Goal: Task Accomplishment & Management: Manage account settings

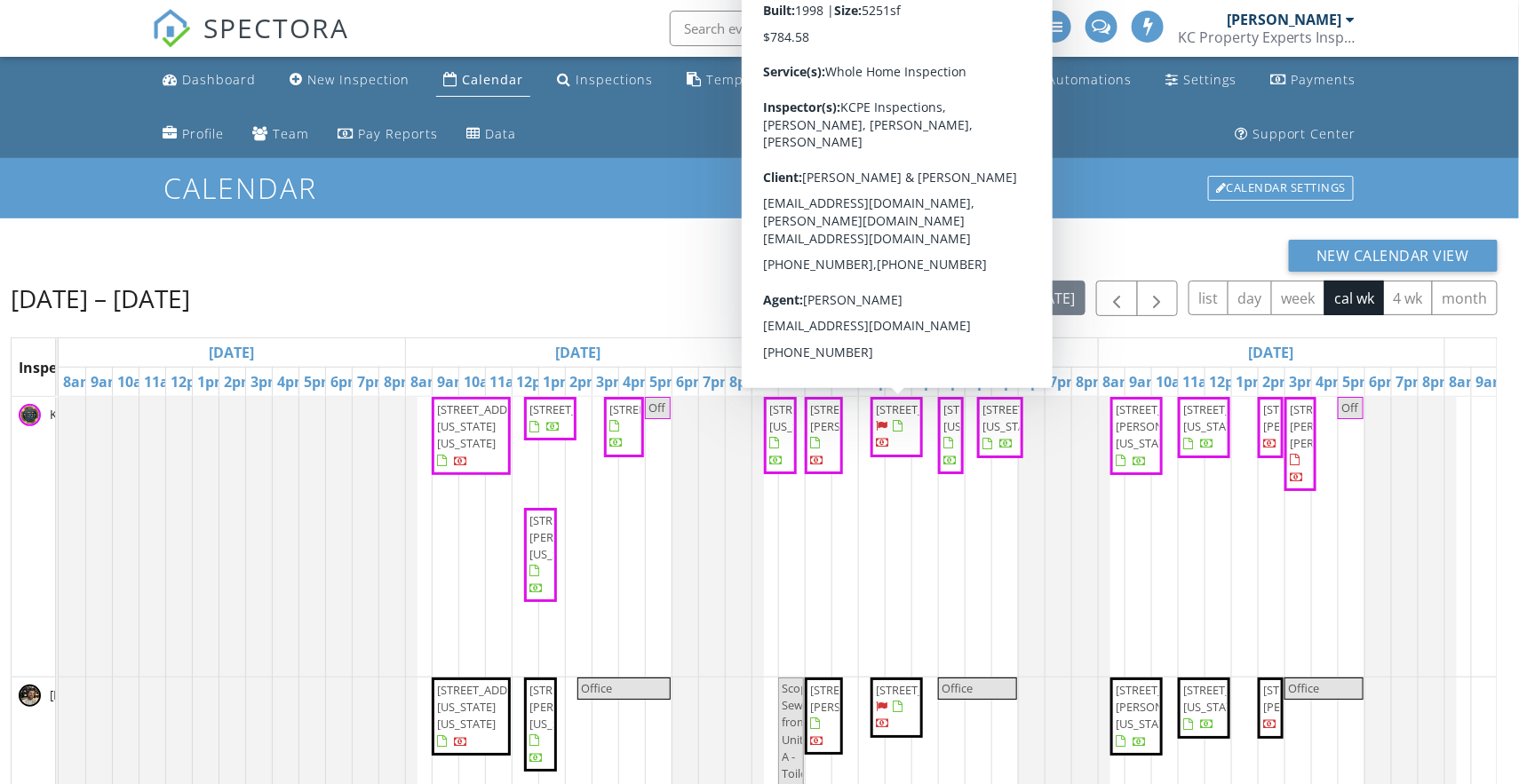
click at [901, 436] on span "14738 Outlook St, Overland Park 66223" at bounding box center [897, 427] width 45 height 51
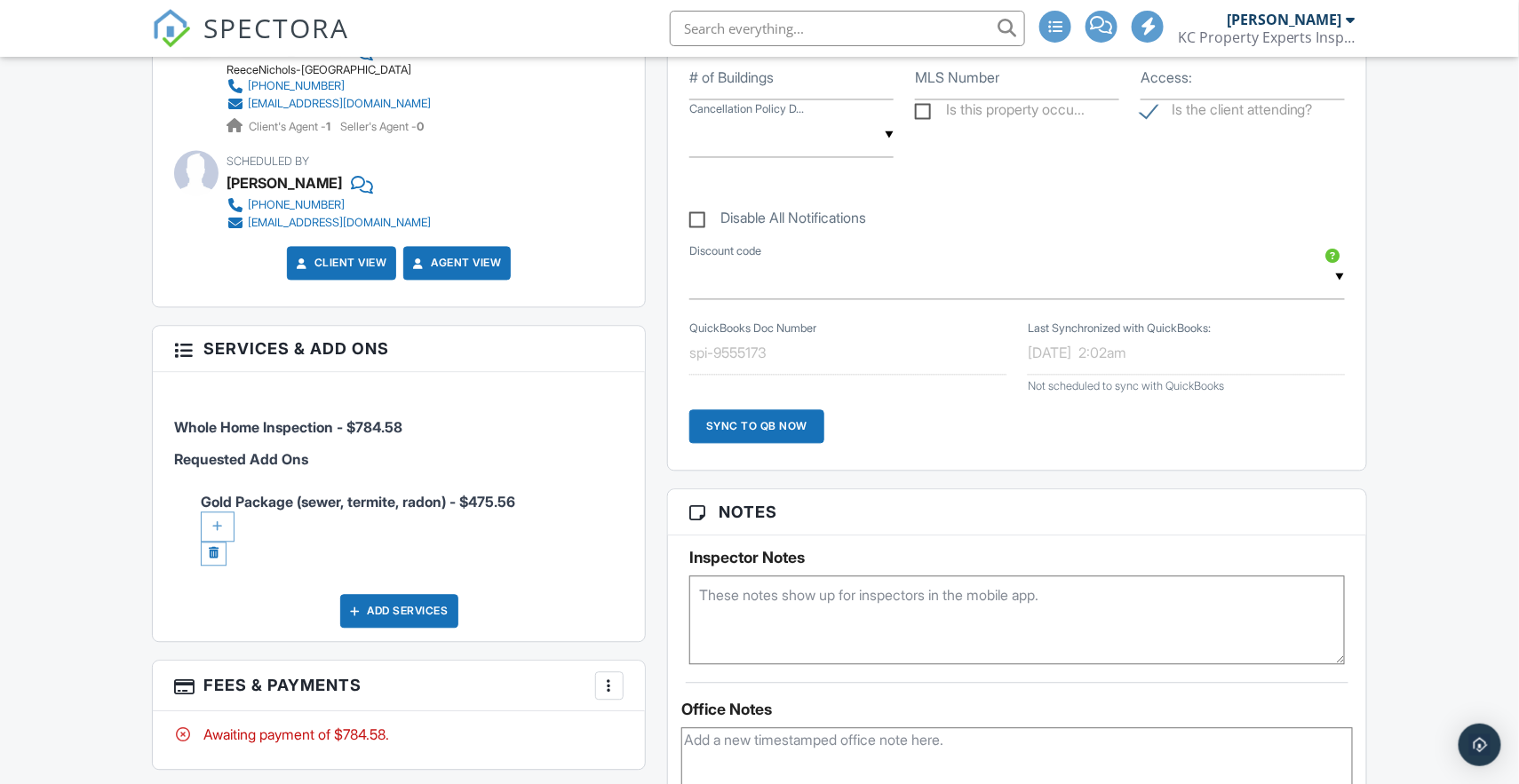
scroll to position [1272, 0]
click at [437, 606] on div "Add Services" at bounding box center [399, 611] width 119 height 34
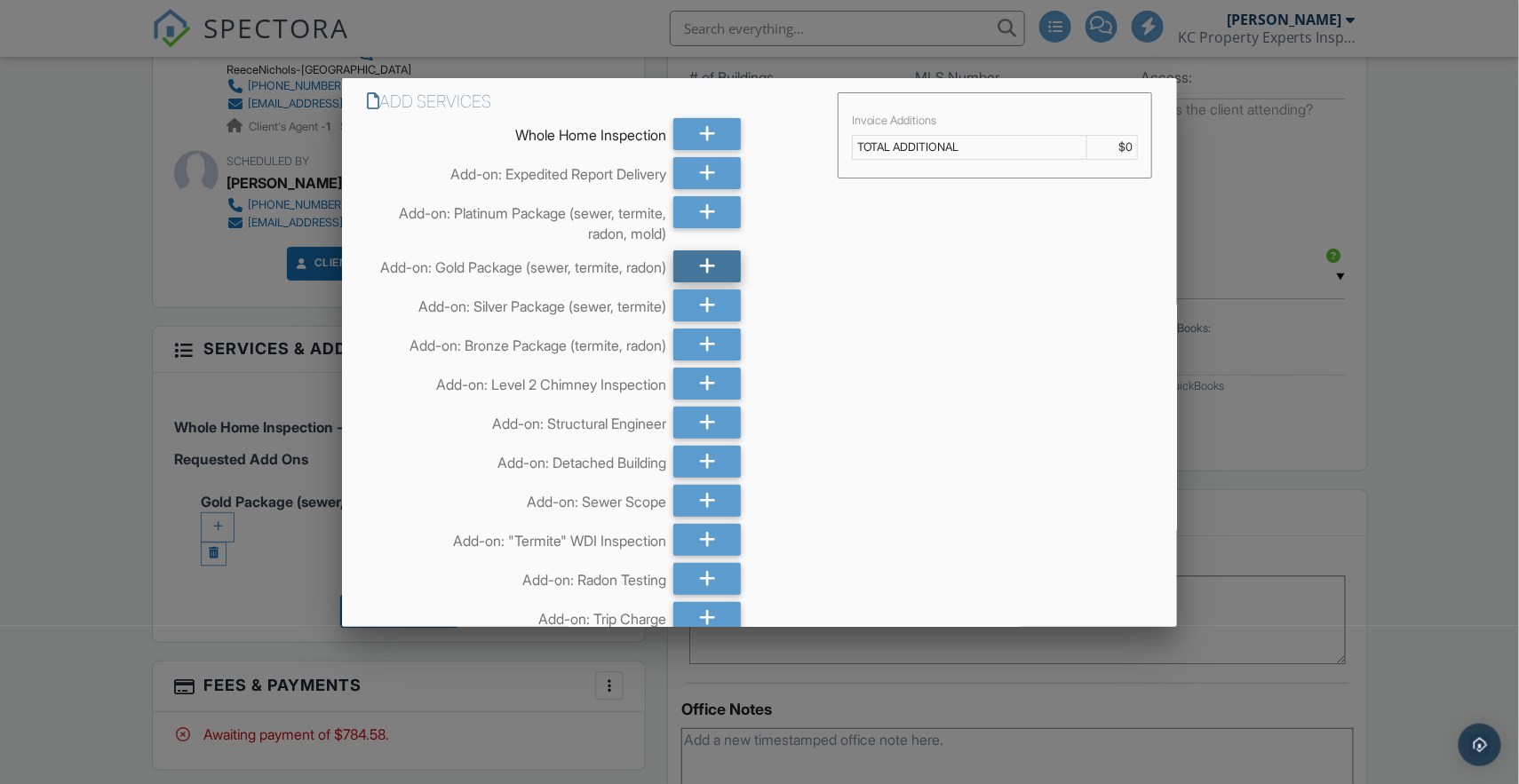
click at [702, 269] on icon at bounding box center [707, 267] width 17 height 32
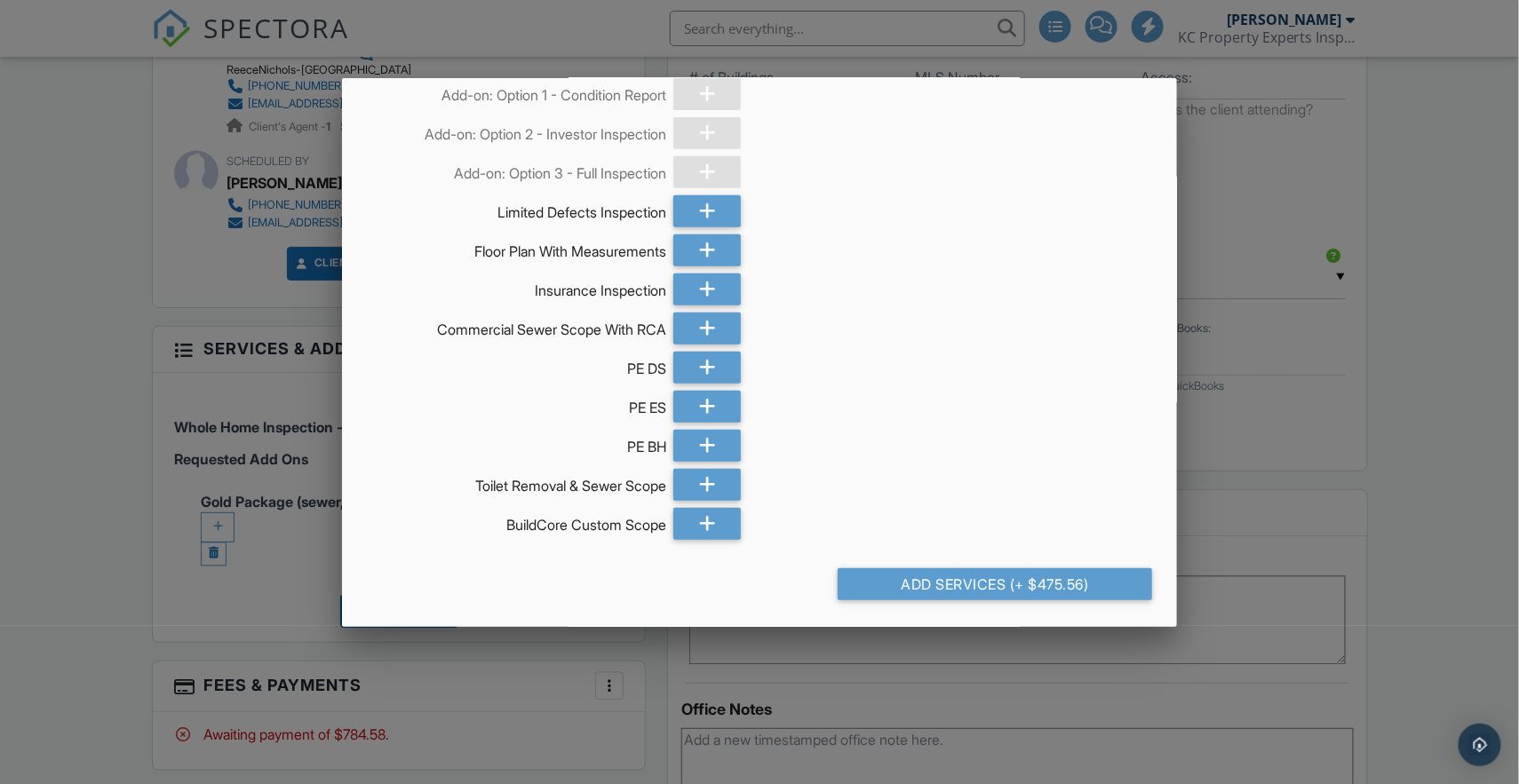
scroll to position [2848, 0]
click at [942, 585] on div "Add Services (+ $475.56)" at bounding box center [995, 584] width 315 height 32
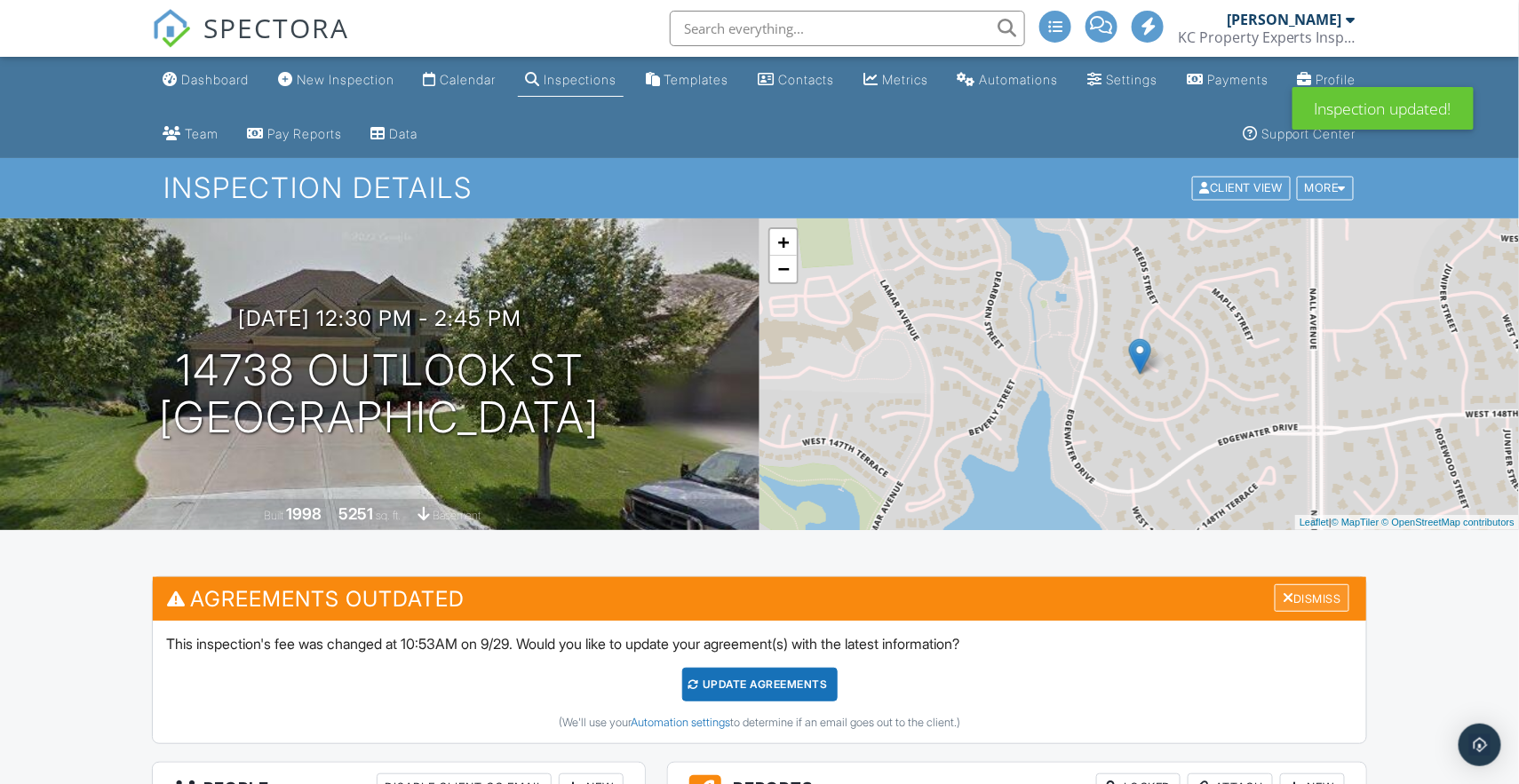
click at [1314, 590] on div "Dismiss" at bounding box center [1312, 598] width 75 height 28
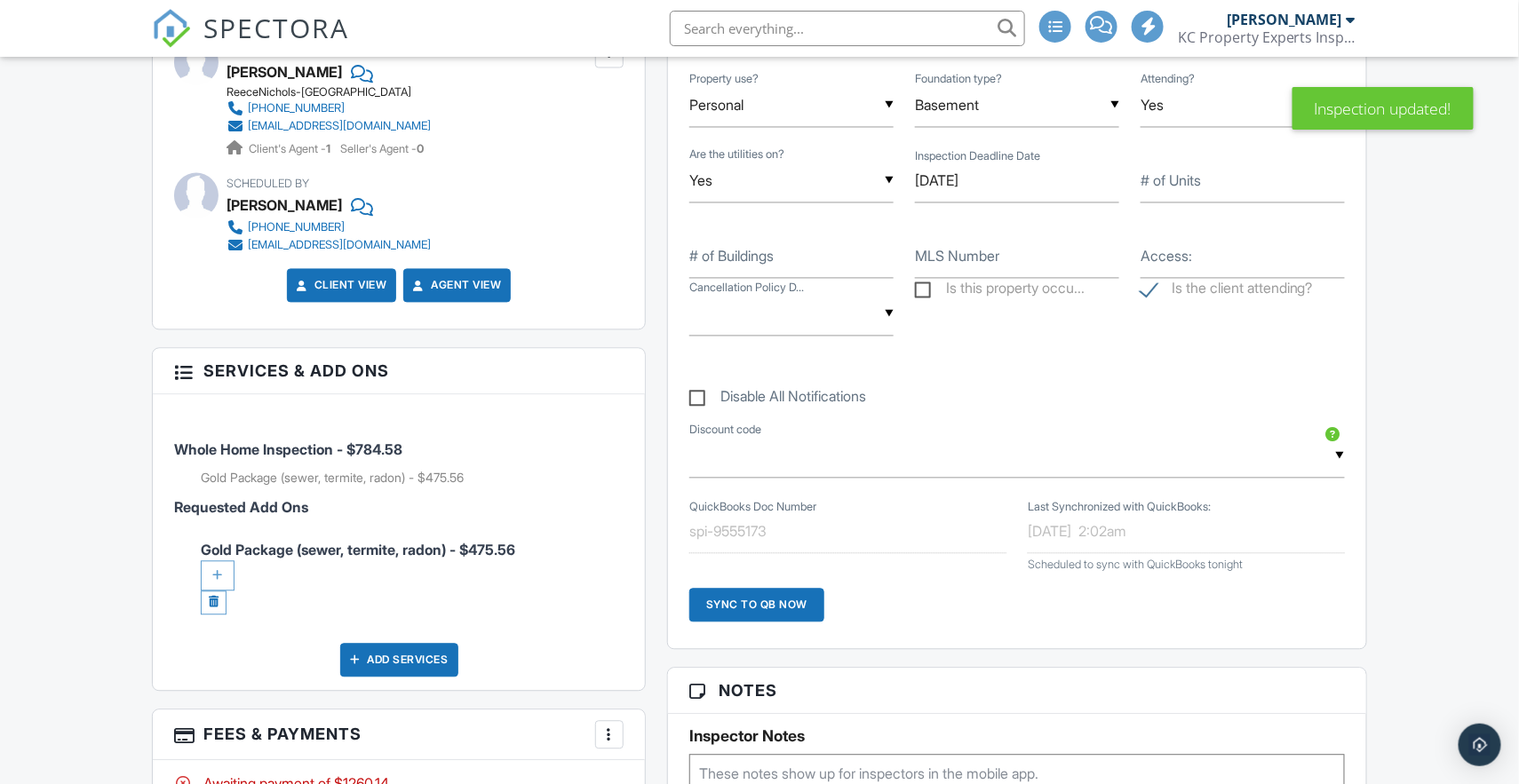
scroll to position [1249, 0]
click at [211, 603] on link at bounding box center [213, 603] width 26 height 24
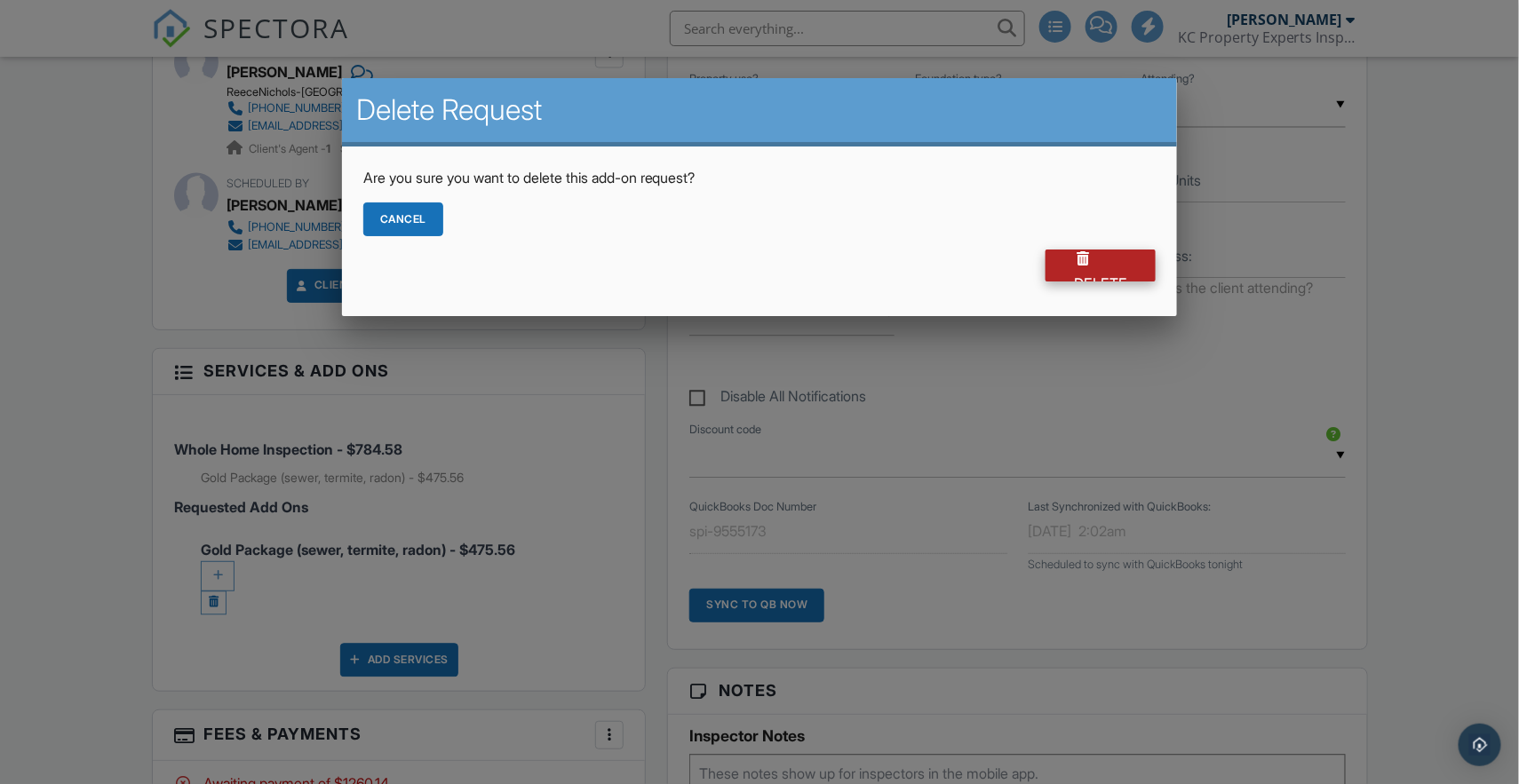
click at [1120, 269] on div "Delete" at bounding box center [1099, 266] width 110 height 32
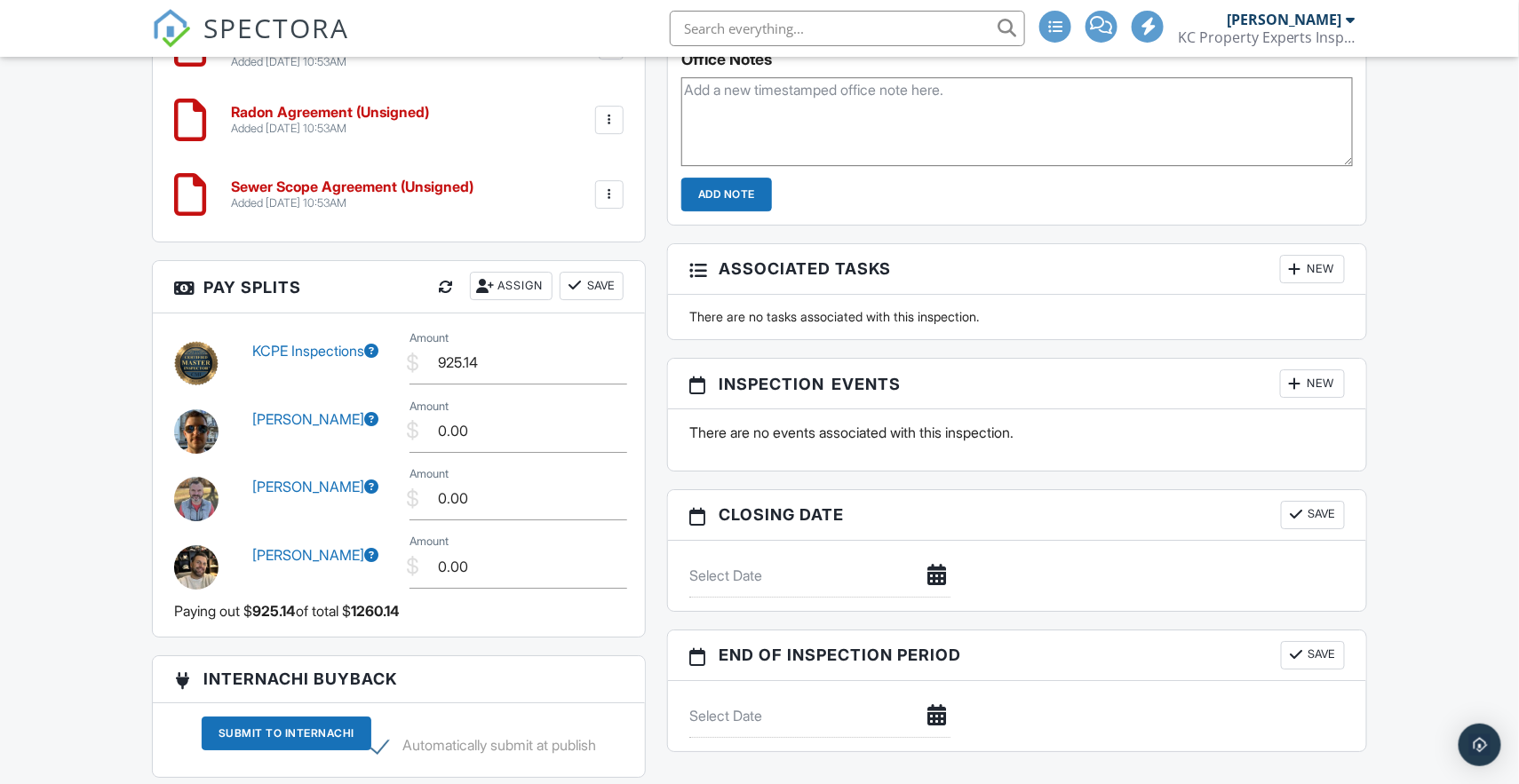
scroll to position [2073, 0]
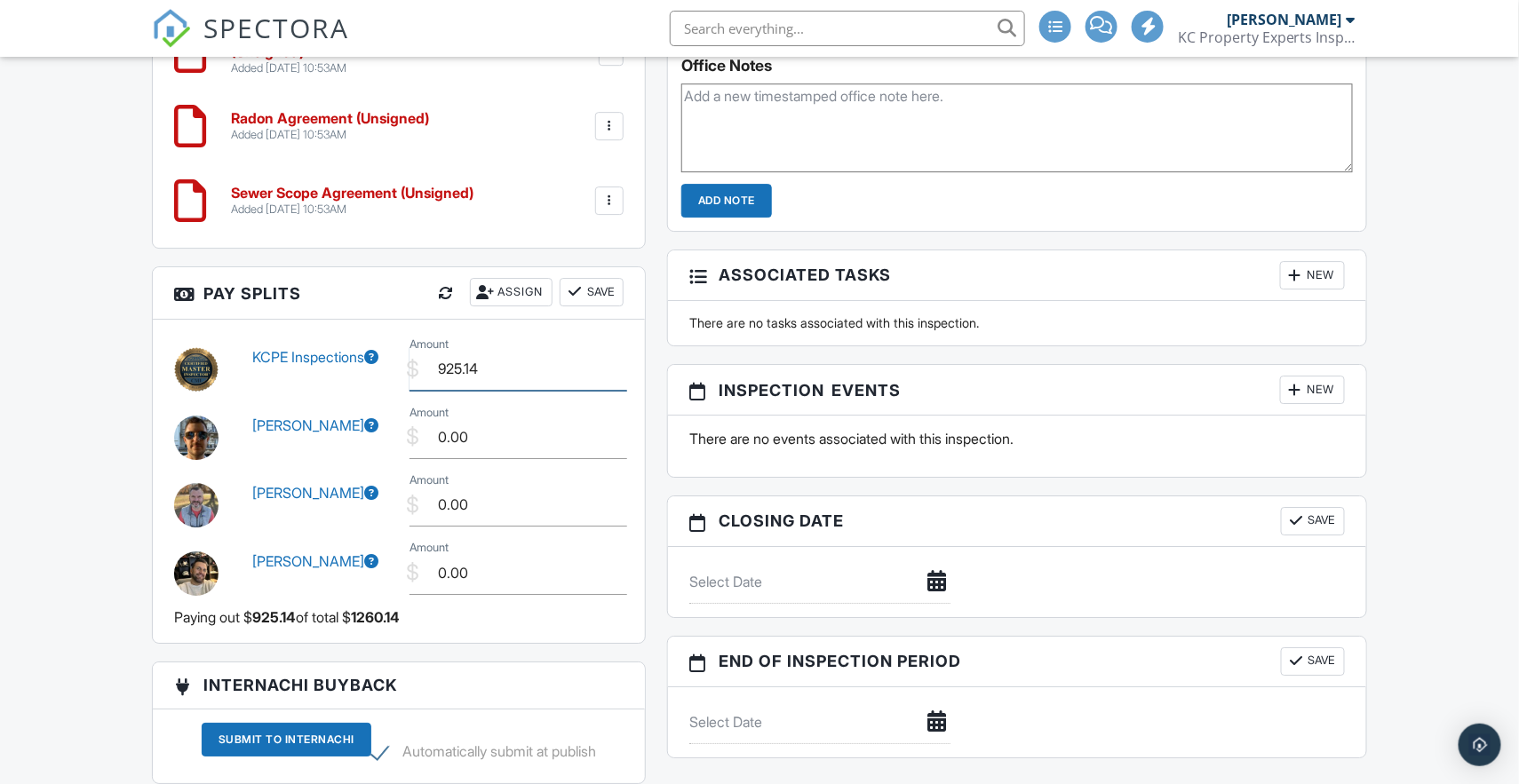
drag, startPoint x: 510, startPoint y: 368, endPoint x: 386, endPoint y: 365, distance: 124.0
click at [386, 365] on div "KCPE Inspections $ Amount 925.14" at bounding box center [398, 366] width 471 height 67
type input "145.00"
type input "135.00"
click at [472, 369] on label "Amount" at bounding box center [462, 368] width 50 height 20
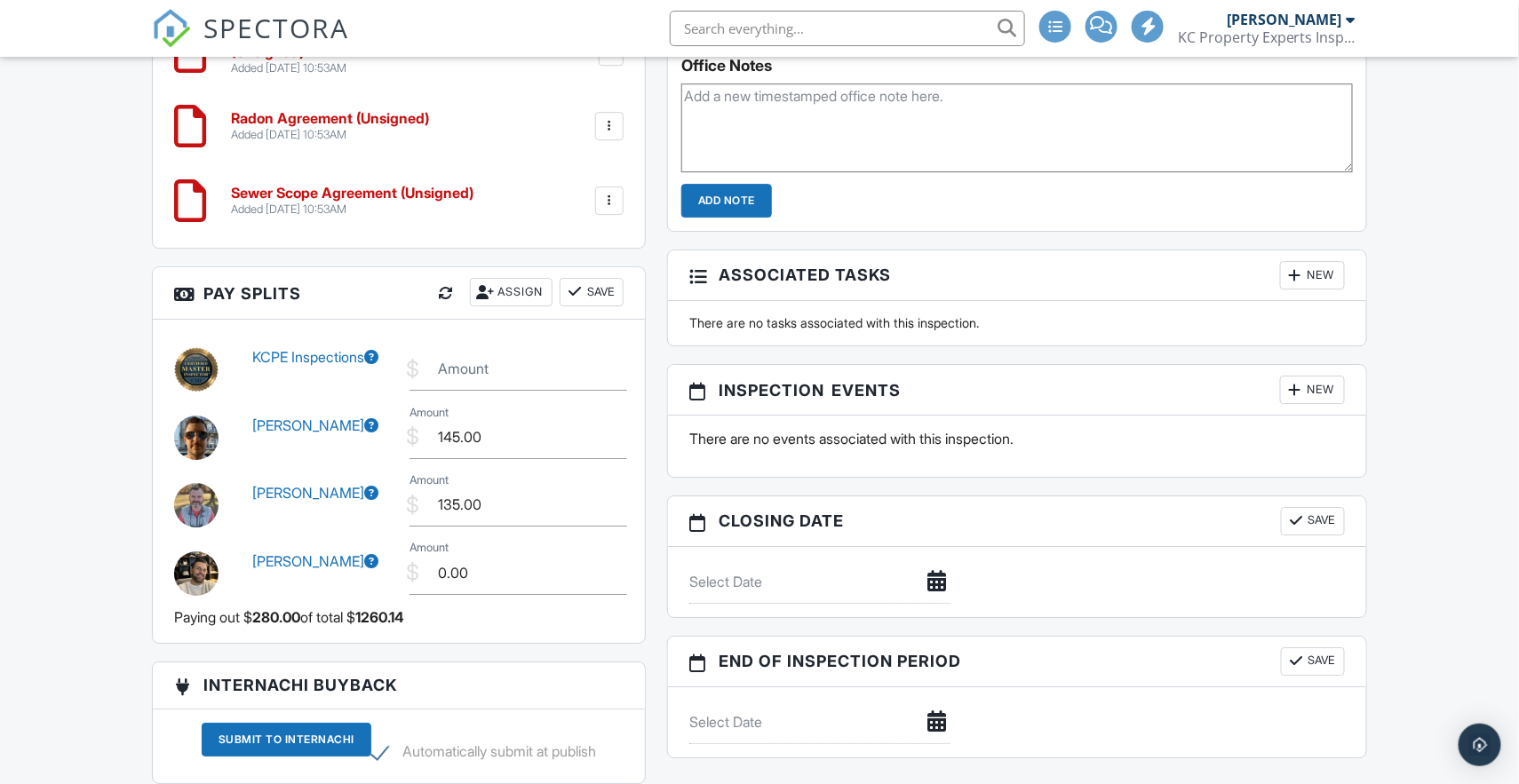
click at [472, 369] on input "Amount" at bounding box center [519, 369] width 217 height 43
type input "885.14"
click at [589, 286] on button "Save" at bounding box center [591, 291] width 64 height 29
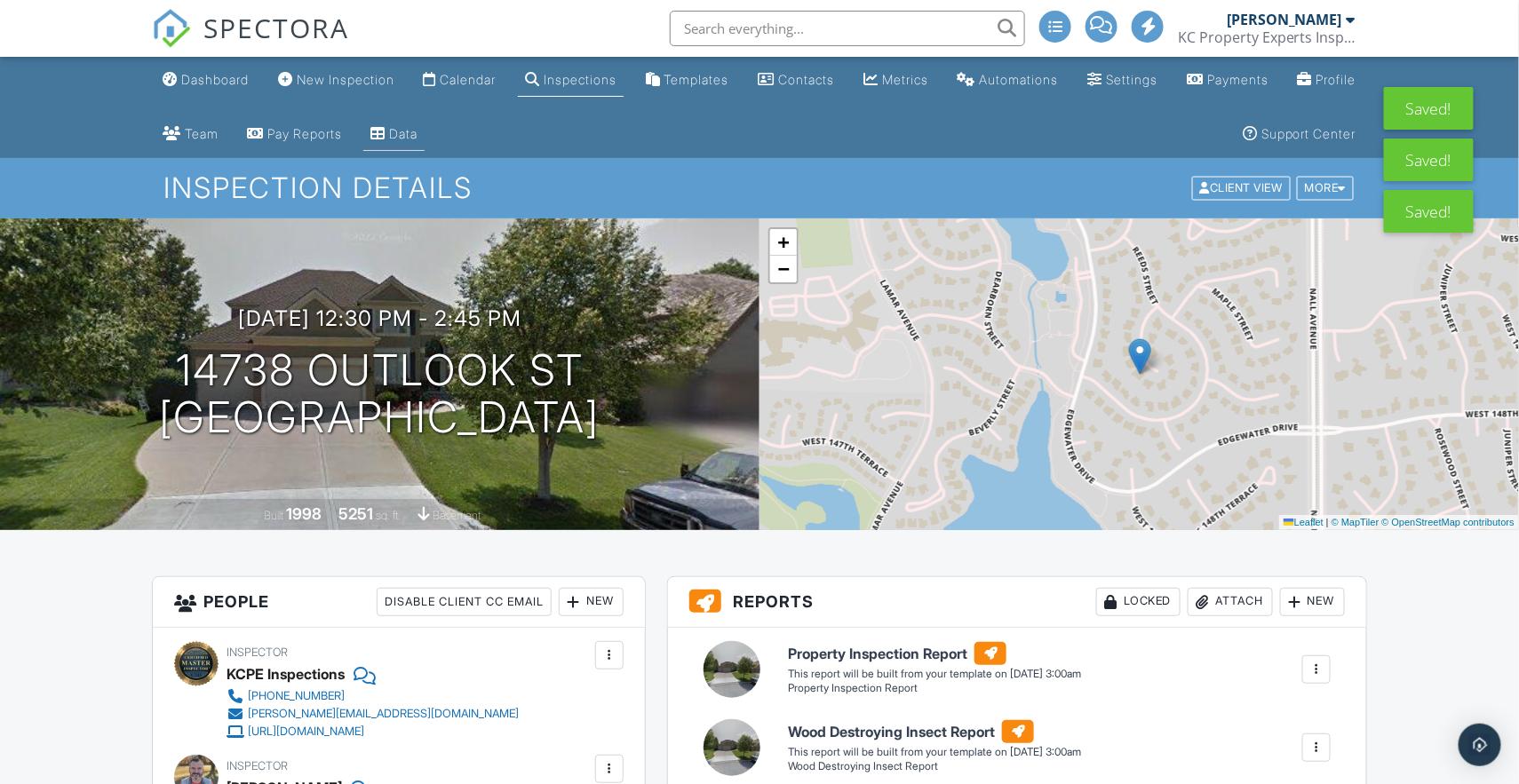
scroll to position [0, 0]
click at [501, 93] on link "Calendar" at bounding box center [459, 80] width 87 height 33
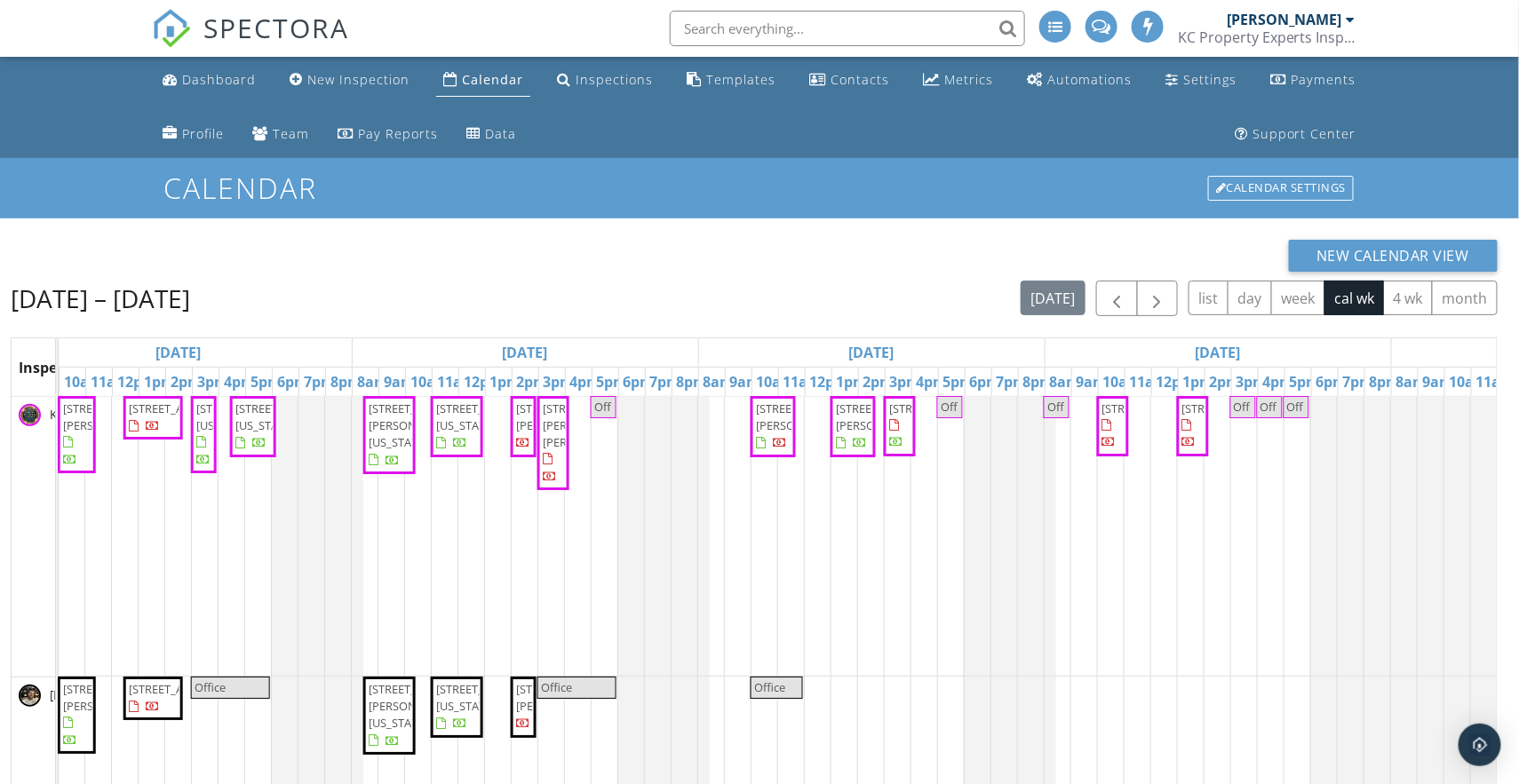
scroll to position [0, 747]
click at [1160, 299] on span "button" at bounding box center [1158, 299] width 22 height 22
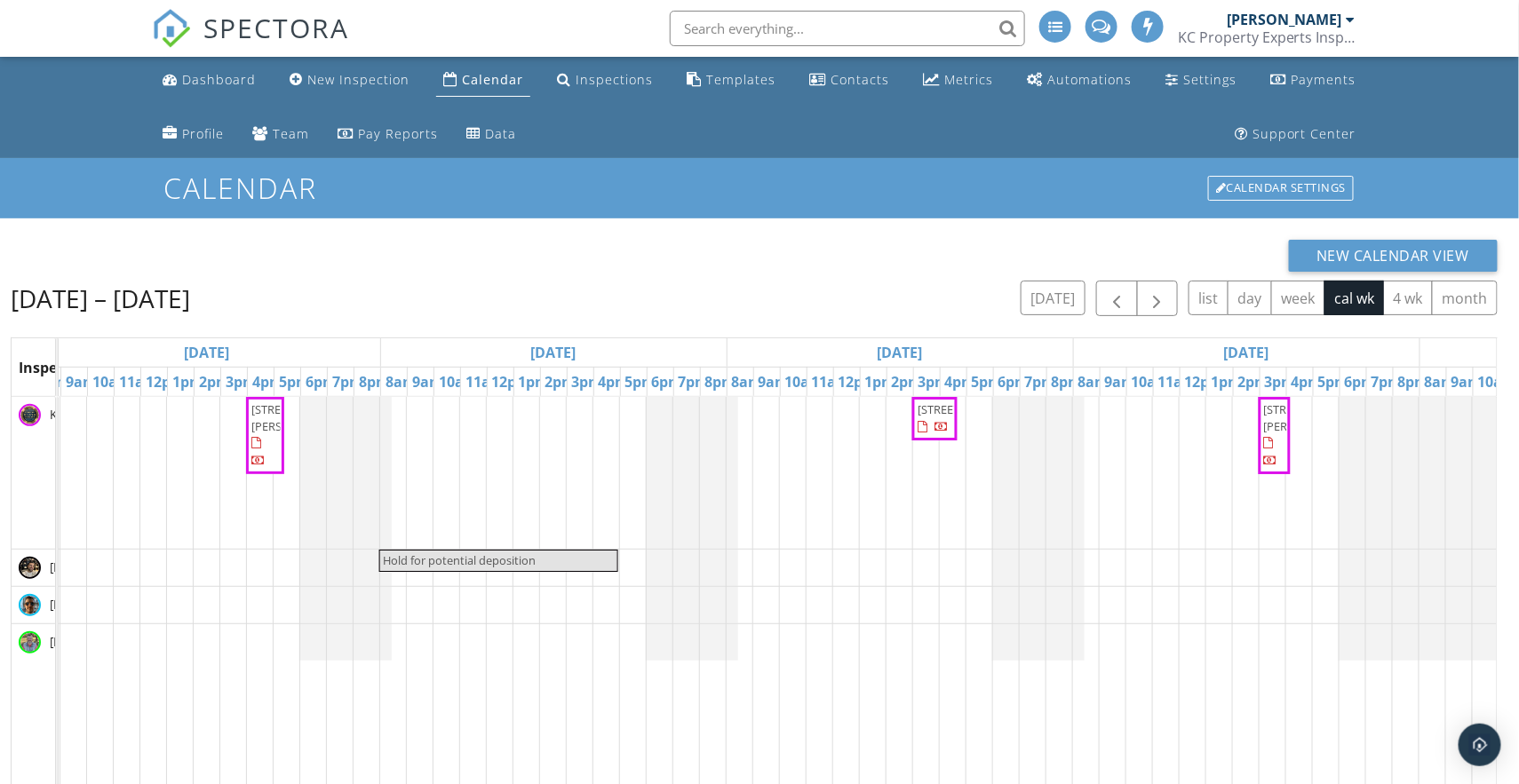
scroll to position [0, 733]
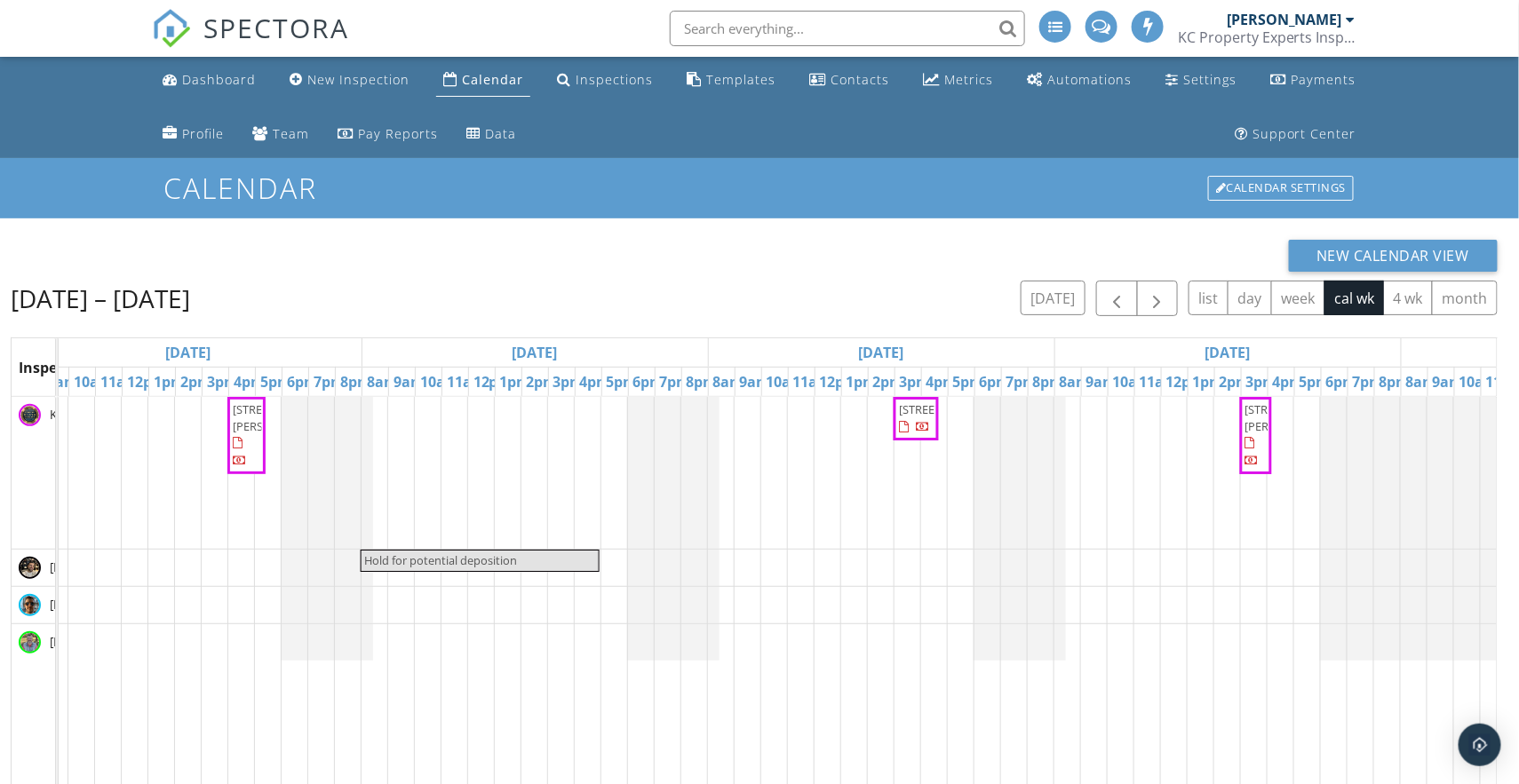
click at [1246, 434] on span "[STREET_ADDRESS][PERSON_NAME]" at bounding box center [1295, 417] width 100 height 33
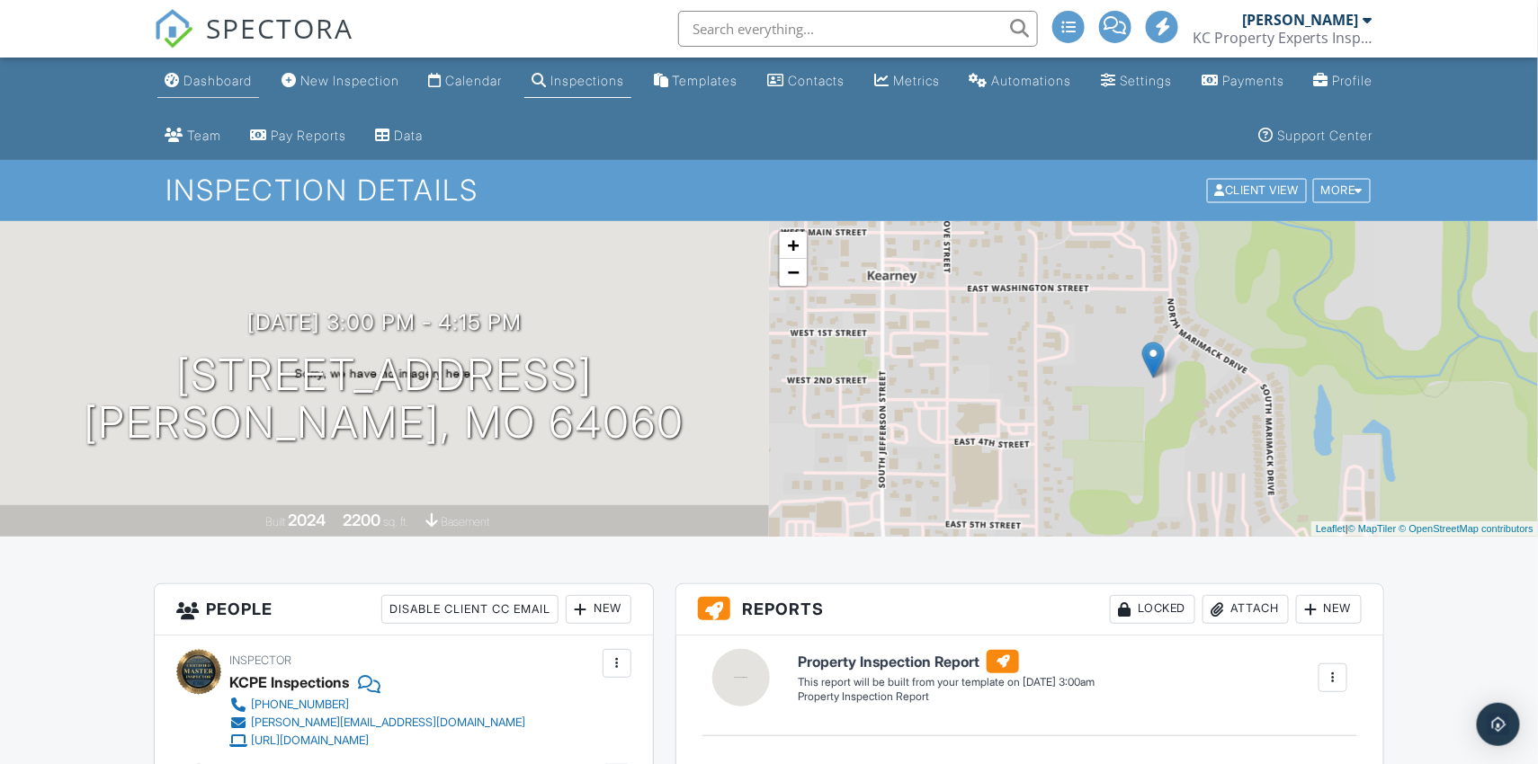
click at [241, 85] on div "Dashboard" at bounding box center [217, 80] width 68 height 15
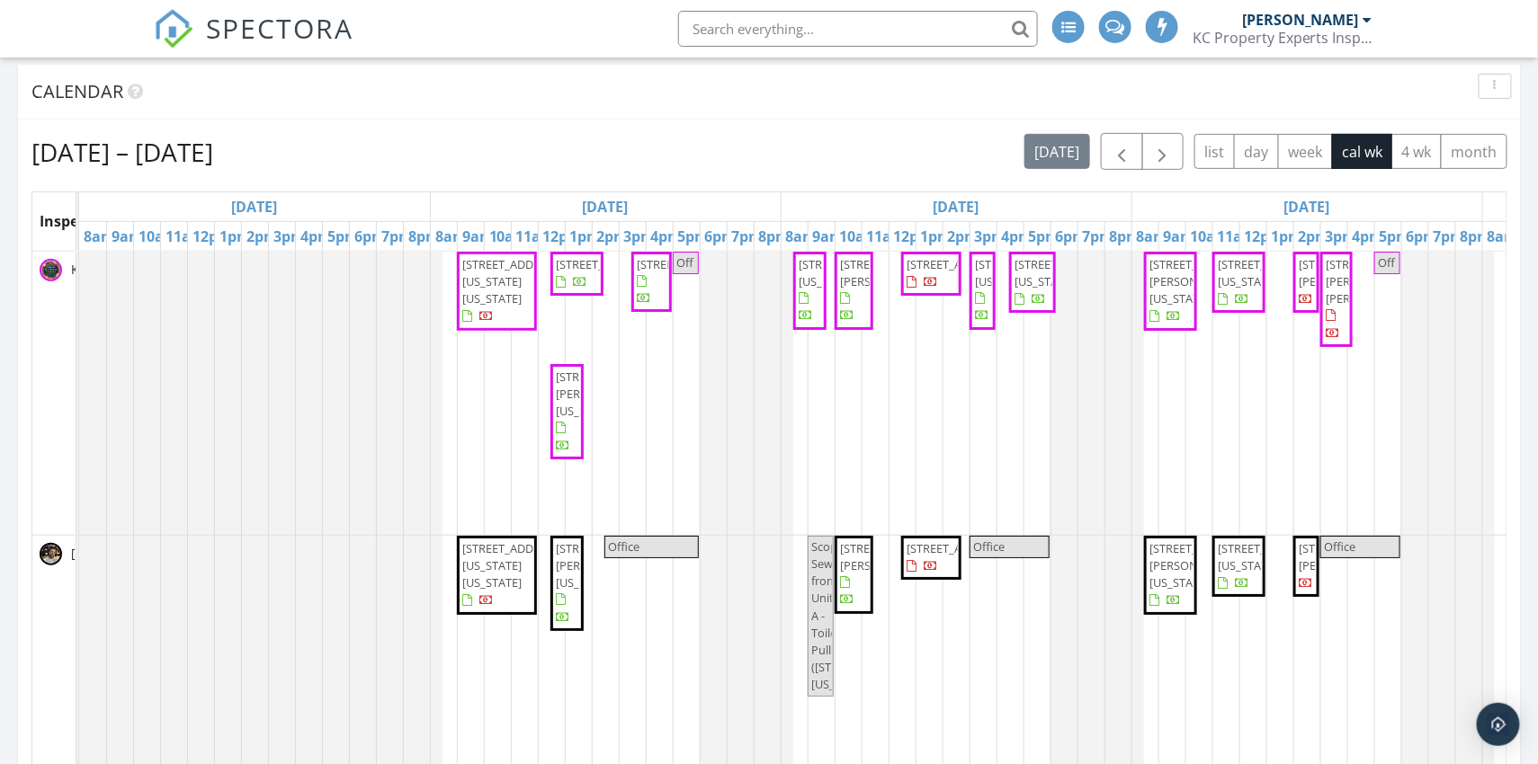
scroll to position [240, 0]
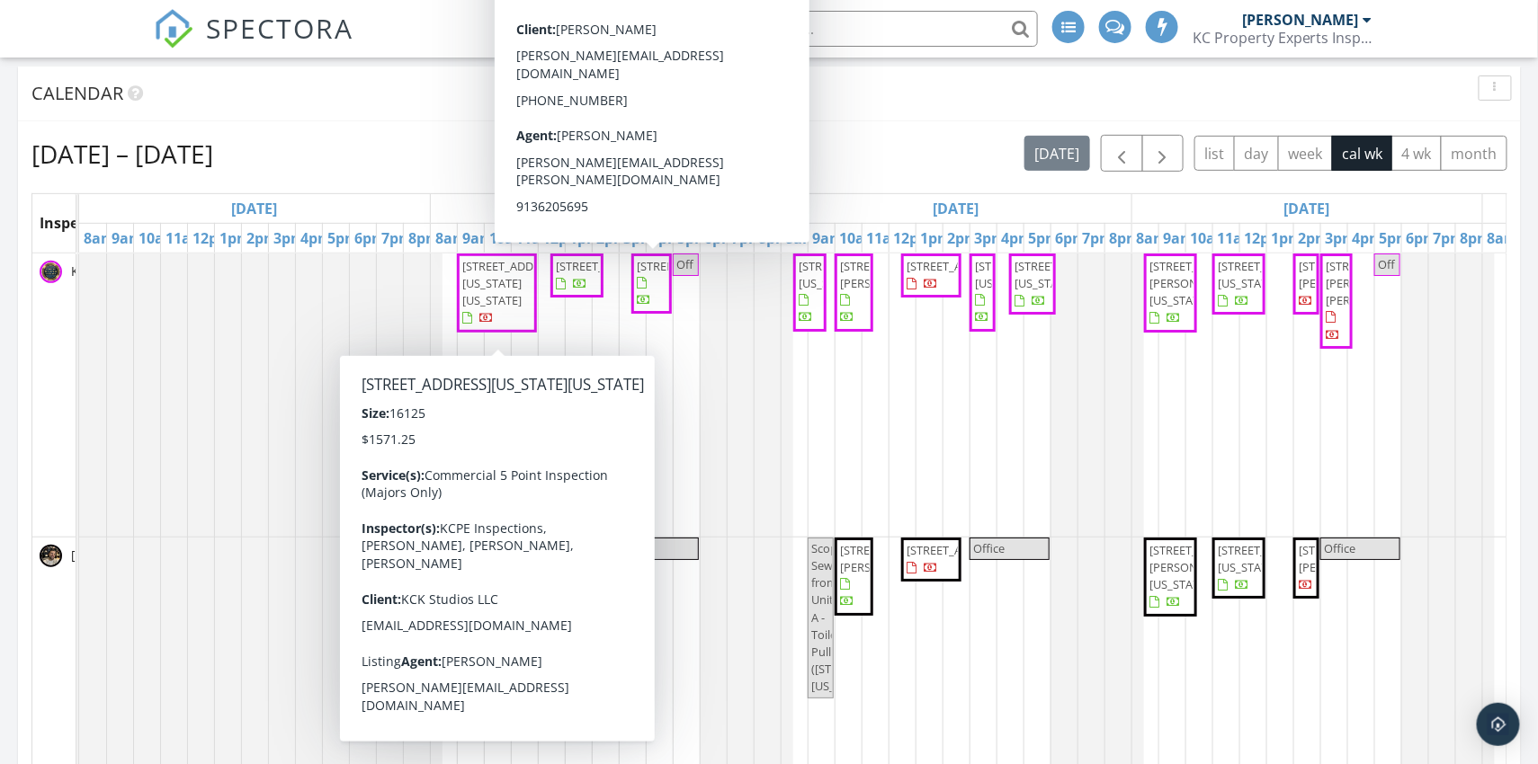
click at [495, 325] on span "739 Minnesota Ave, Kansas City 66101" at bounding box center [496, 293] width 73 height 70
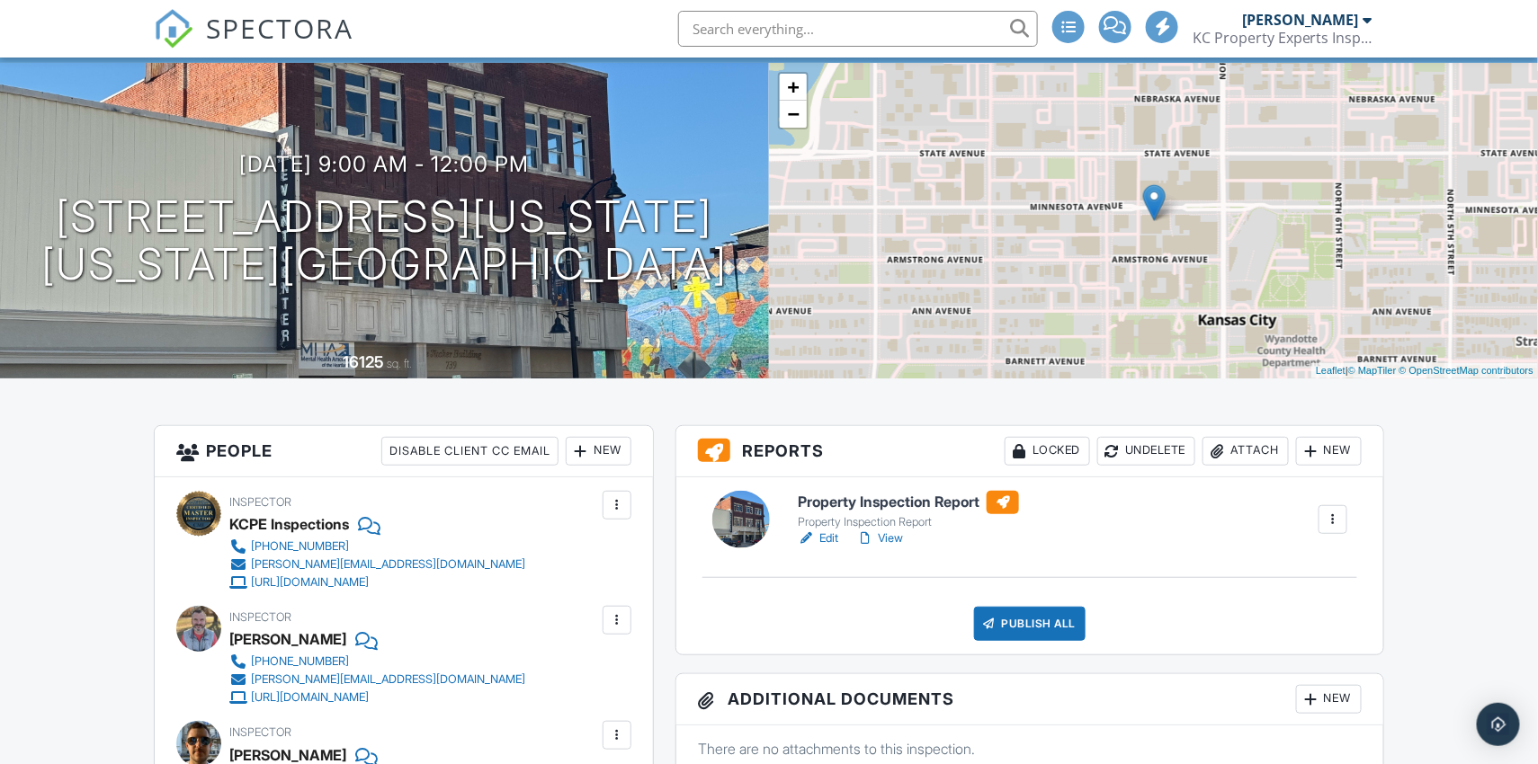
scroll to position [157, 0]
click at [894, 538] on link "View" at bounding box center [879, 540] width 47 height 18
